Goal: Task Accomplishment & Management: Use online tool/utility

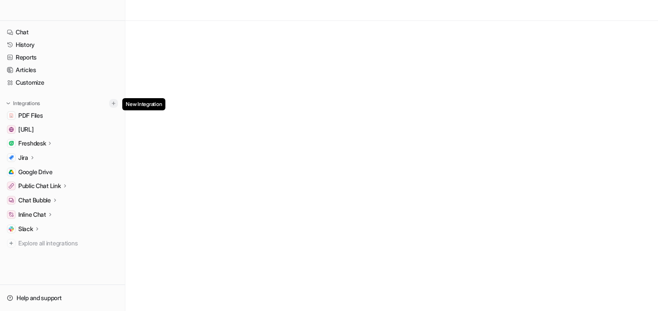
click at [115, 102] on img at bounding box center [113, 103] width 6 height 6
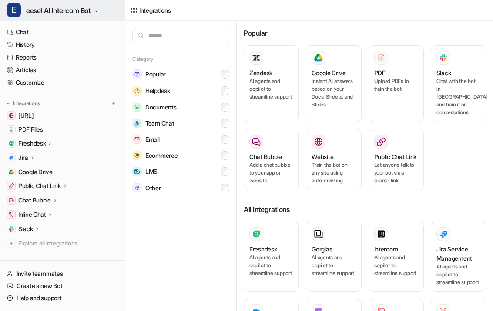
click at [53, 9] on span "eesel AI Intercom Bot" at bounding box center [58, 10] width 65 height 12
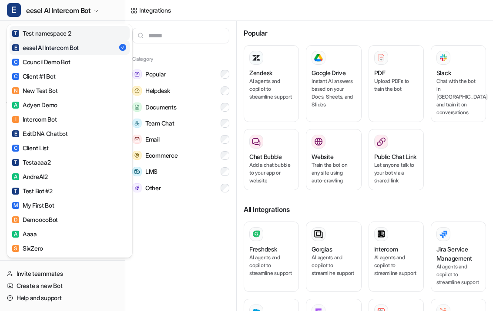
click at [56, 33] on div "T Test namespace 2" at bounding box center [41, 33] width 59 height 9
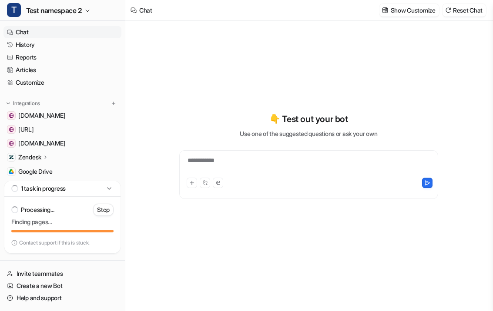
type textarea "**********"
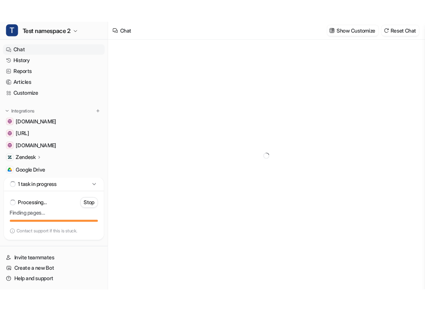
scroll to position [8, 0]
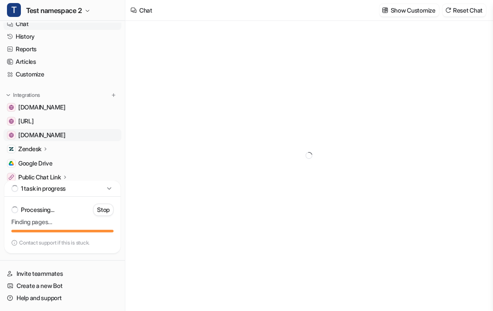
click at [40, 137] on span "[DOMAIN_NAME]" at bounding box center [41, 135] width 47 height 9
